Goal: Find specific page/section

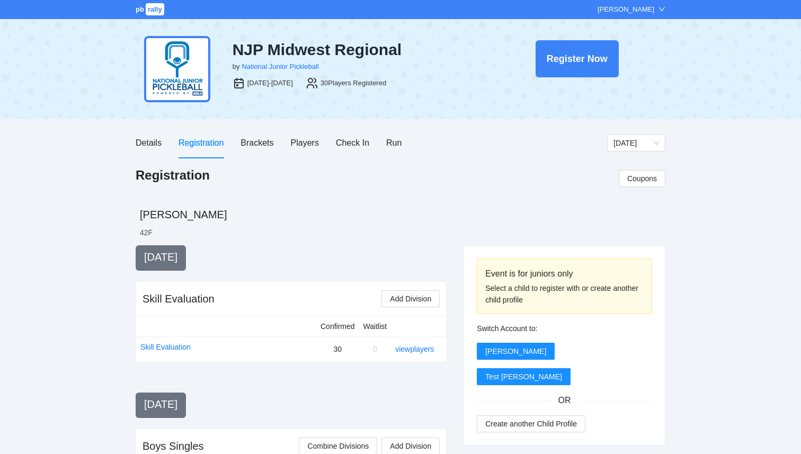
click at [141, 10] on span "pb" at bounding box center [140, 9] width 8 height 8
click at [300, 149] on div "Players" at bounding box center [305, 142] width 28 height 13
